Goal: Check status: Check status

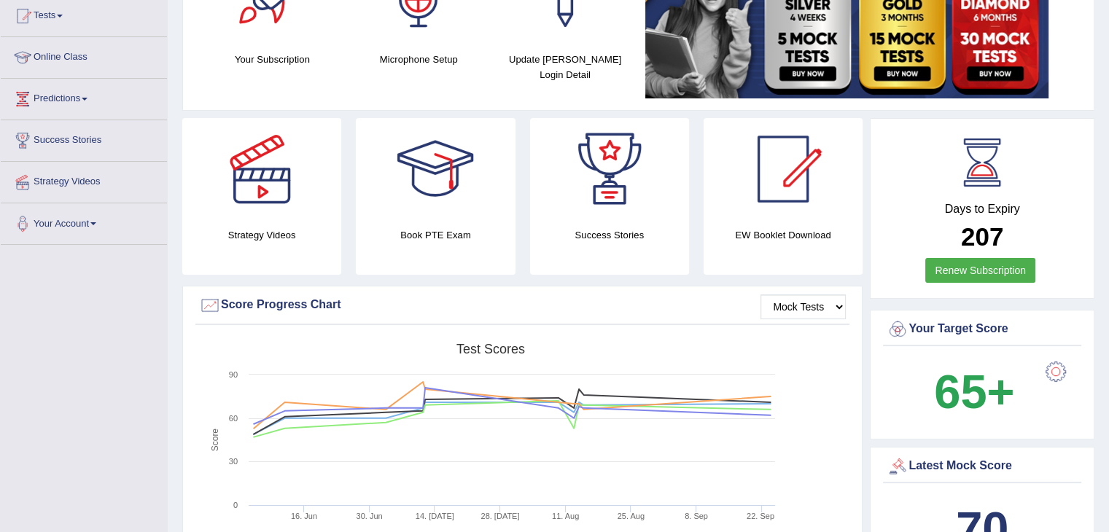
scroll to position [146, 0]
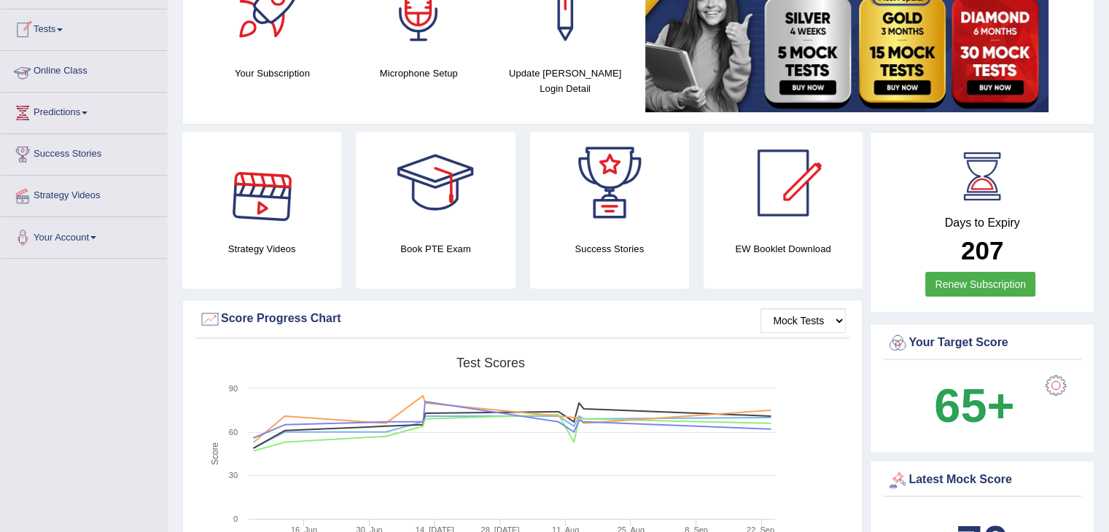
click at [55, 26] on link "Tests" at bounding box center [84, 27] width 166 height 36
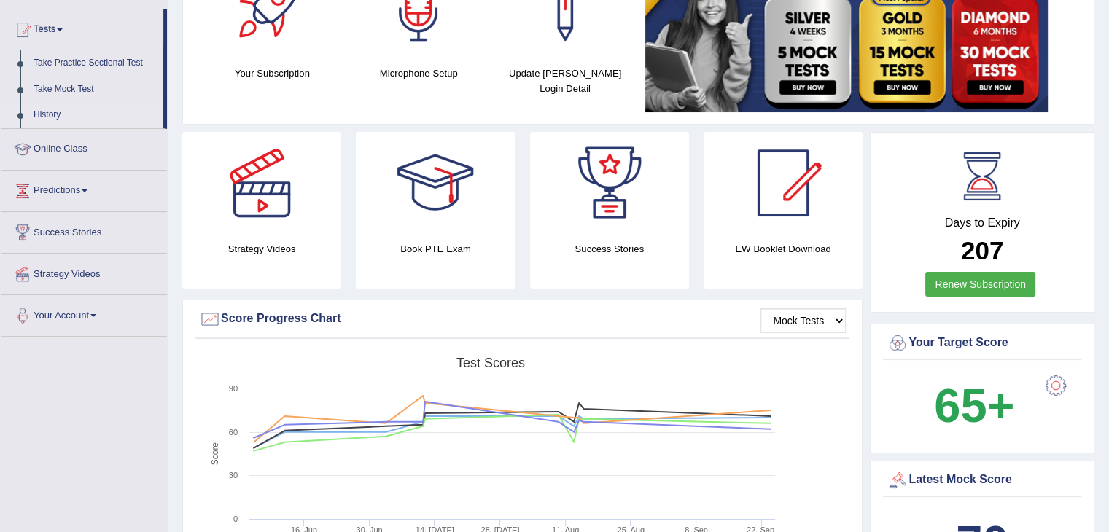
click at [50, 118] on link "History" at bounding box center [95, 115] width 136 height 26
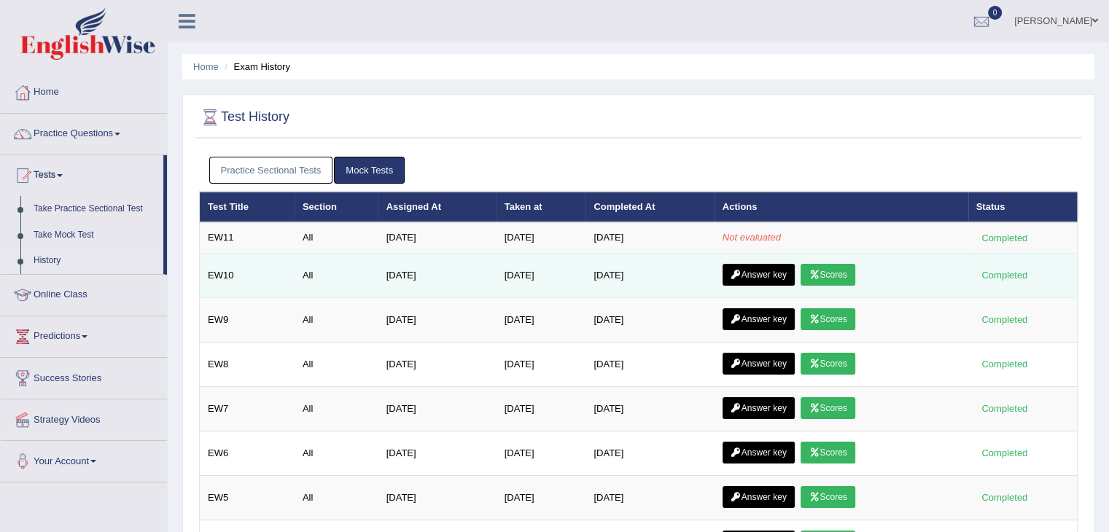
click at [630, 273] on td "Sep 24, 2025" at bounding box center [649, 275] width 128 height 44
click at [778, 271] on link "Answer key" at bounding box center [759, 275] width 72 height 22
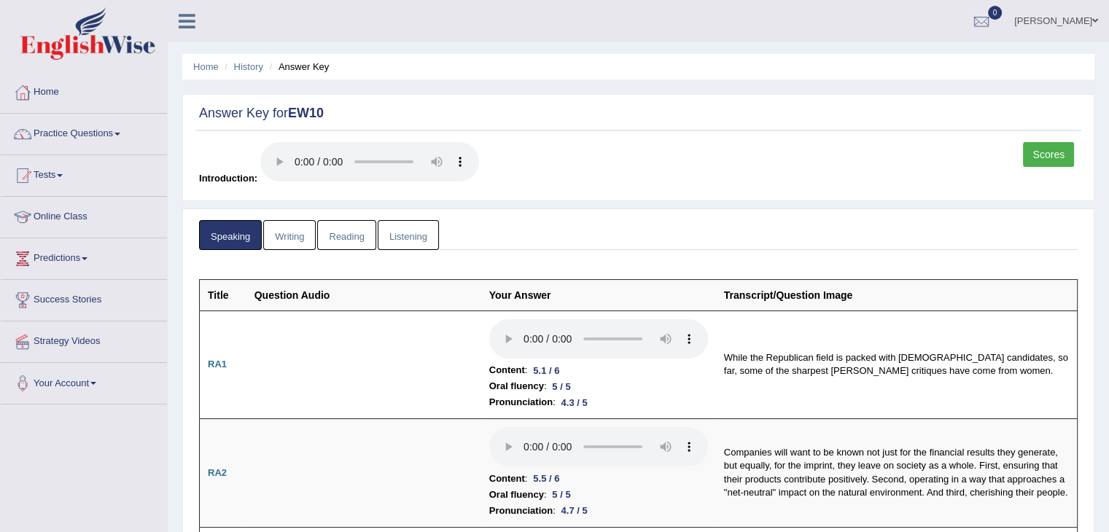
drag, startPoint x: 1110, startPoint y: 50, endPoint x: 1091, endPoint y: -60, distance: 111.8
click at [1091, 0] on html "Toggle navigation Home Practice Questions Speaking Practice Read Aloud Repeat S…" at bounding box center [554, 266] width 1109 height 532
click at [292, 241] on link "Writing" at bounding box center [289, 235] width 52 height 30
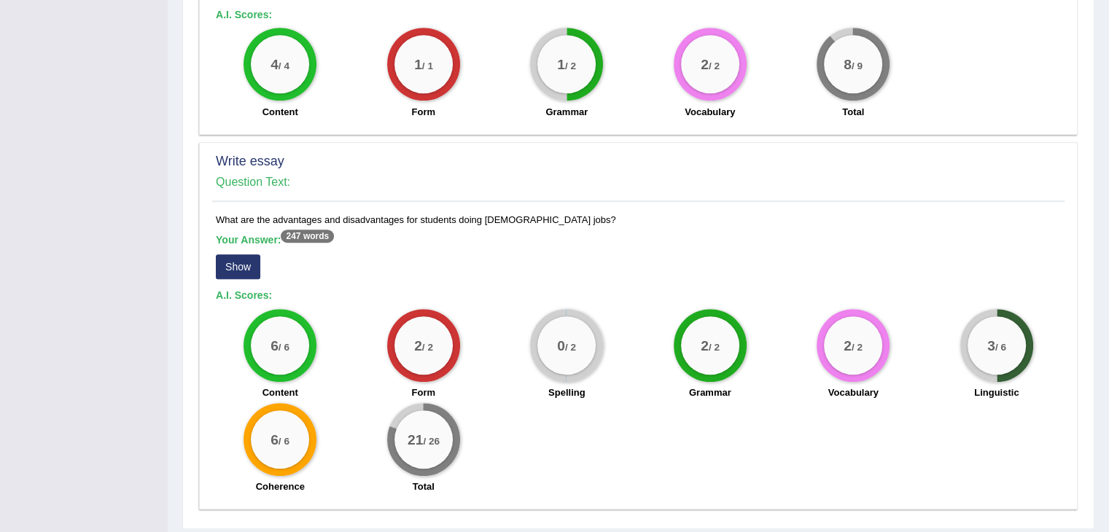
scroll to position [1021, 0]
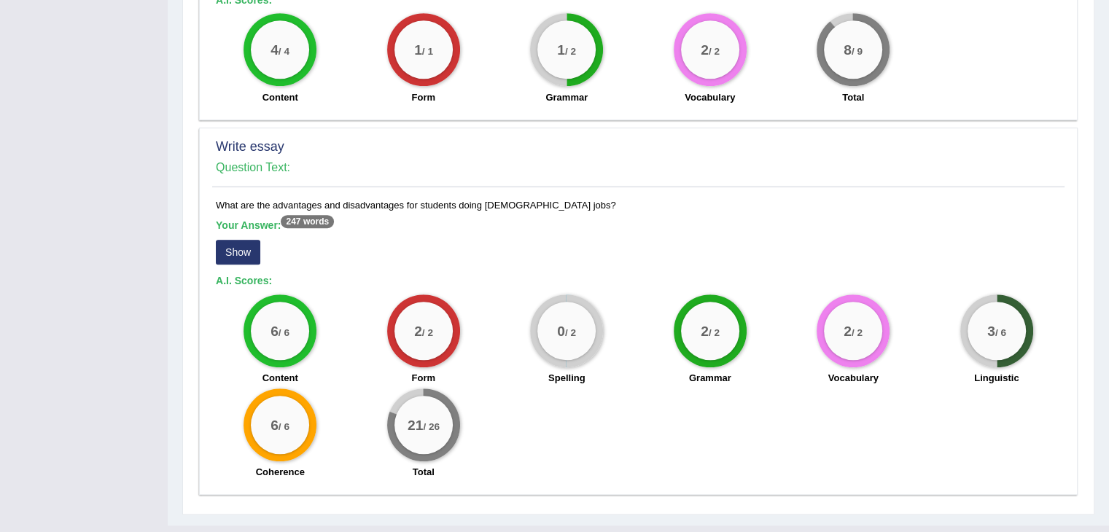
click at [239, 241] on button "Show" at bounding box center [238, 252] width 44 height 25
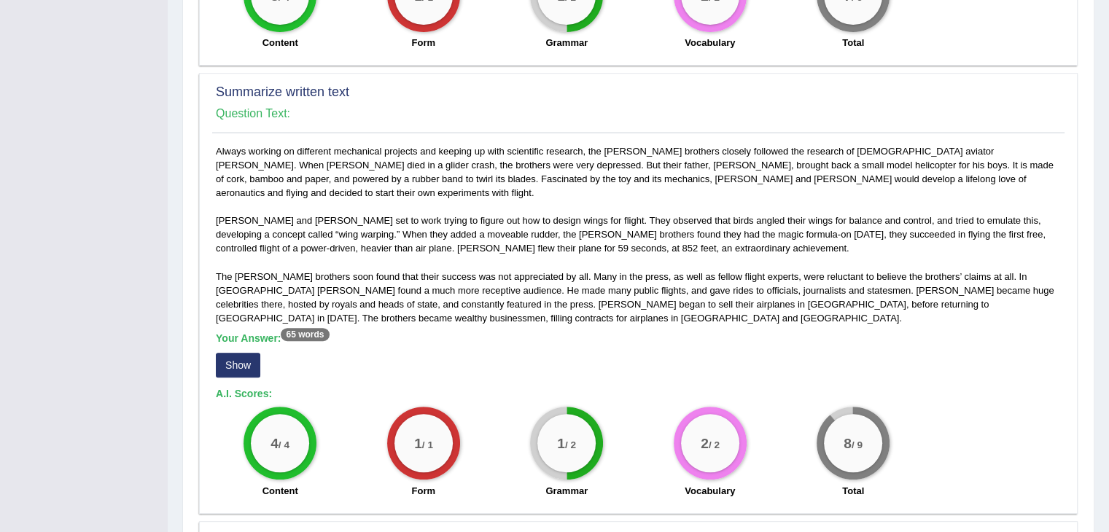
scroll to position [1188, 0]
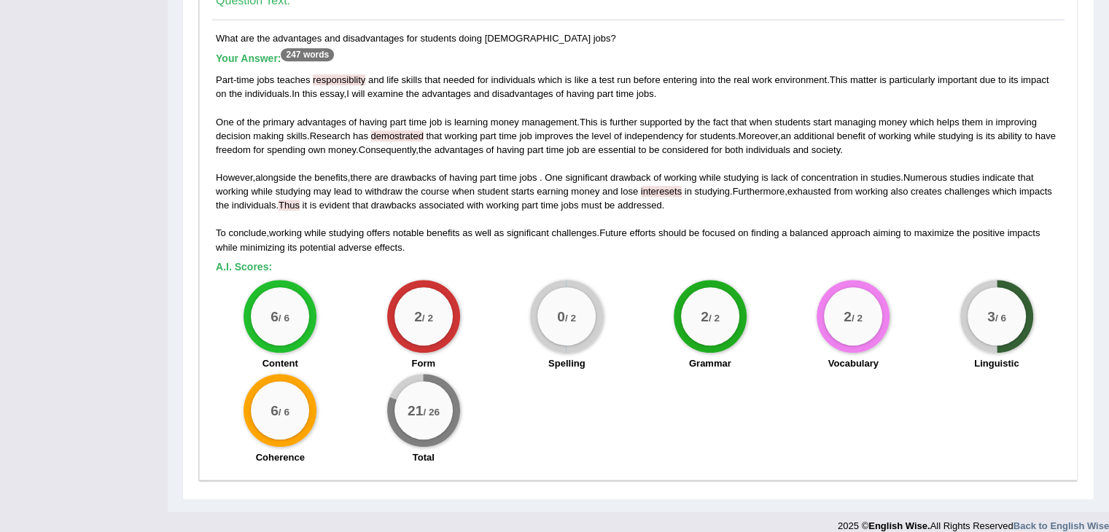
drag, startPoint x: 1108, startPoint y: 444, endPoint x: 1119, endPoint y: 287, distance: 157.9
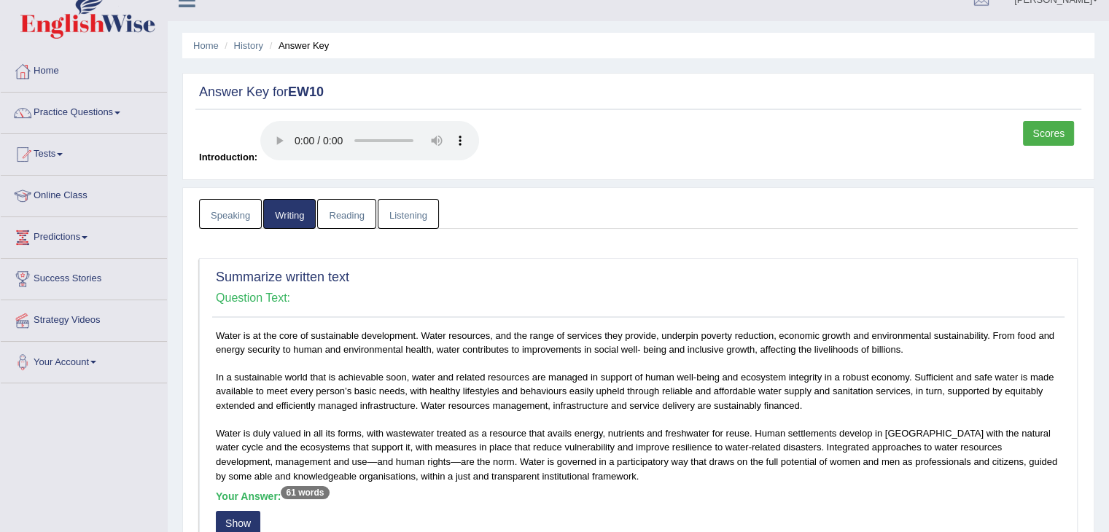
scroll to position [0, 0]
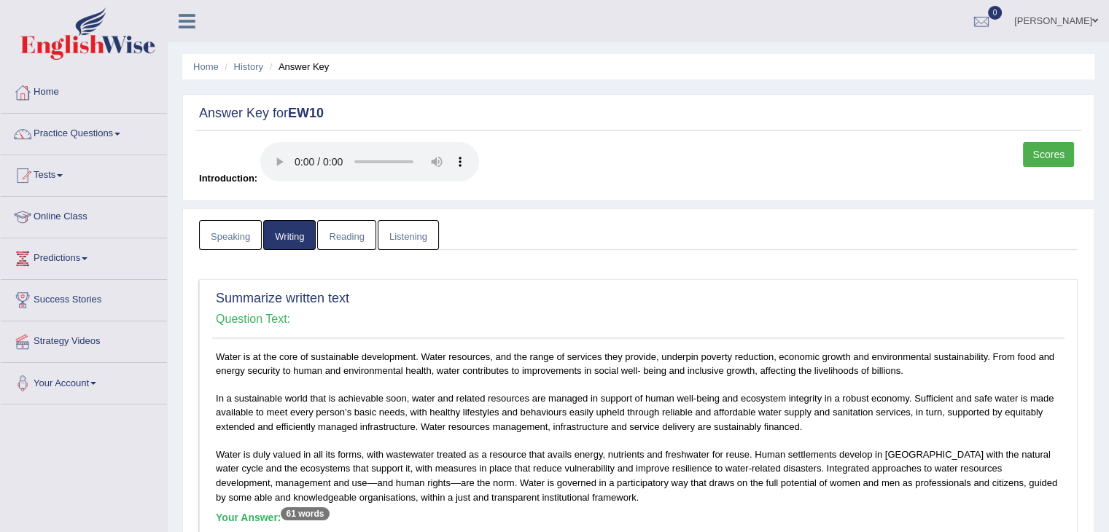
click at [359, 234] on link "Reading" at bounding box center [346, 235] width 58 height 30
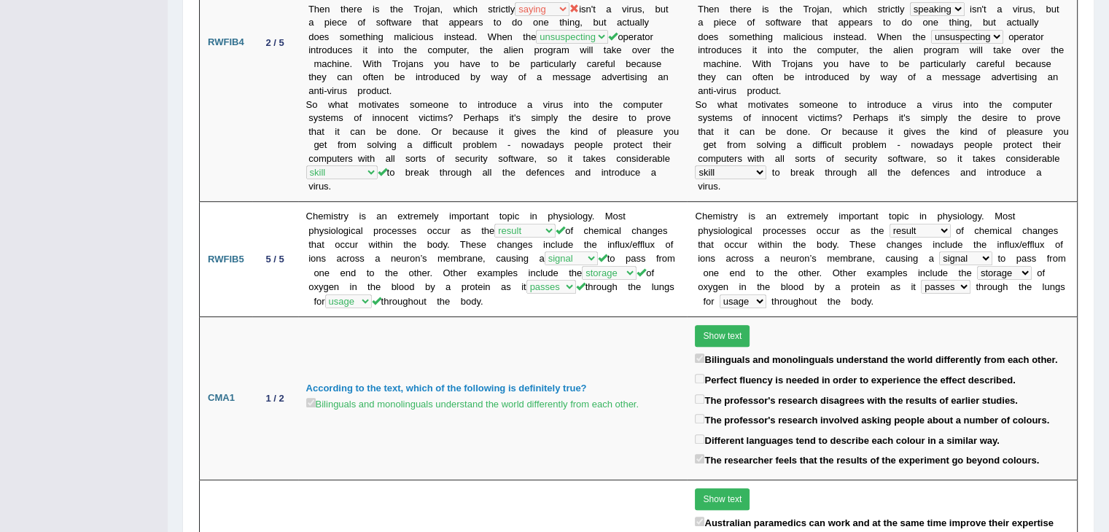
scroll to position [1032, 0]
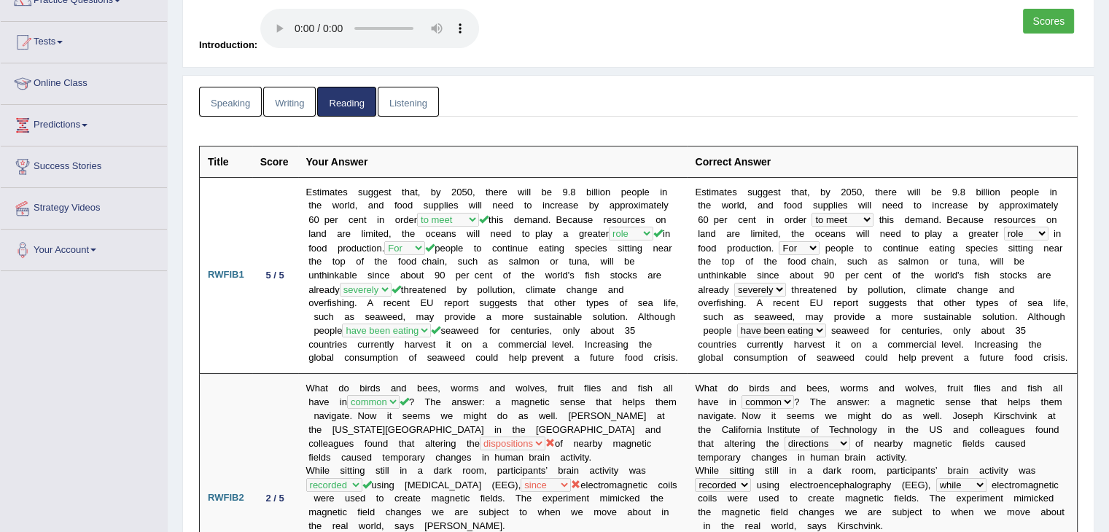
scroll to position [0, 0]
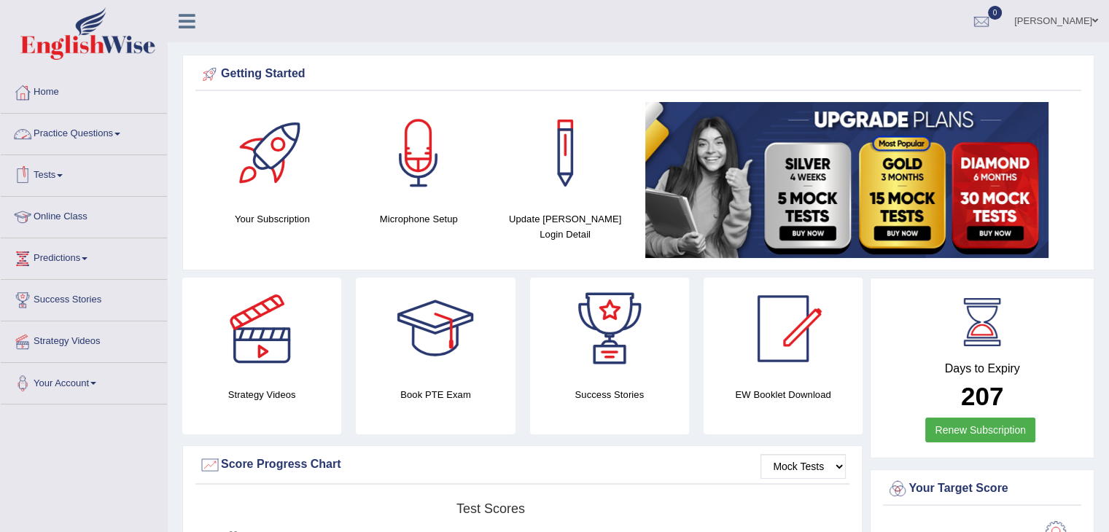
click at [47, 176] on link "Tests" at bounding box center [84, 173] width 166 height 36
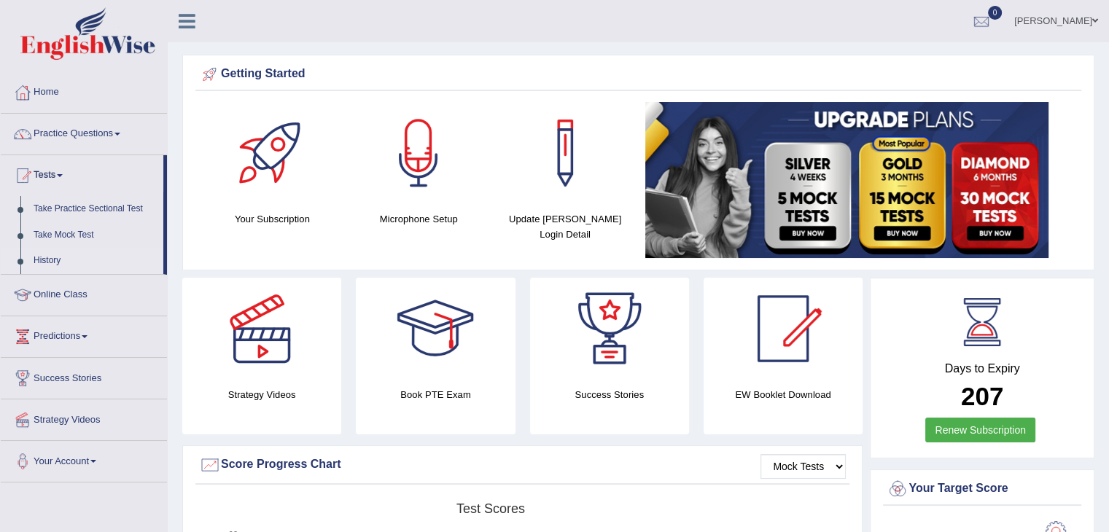
click at [47, 257] on link "History" at bounding box center [95, 261] width 136 height 26
